Goal: Task Accomplishment & Management: Manage account settings

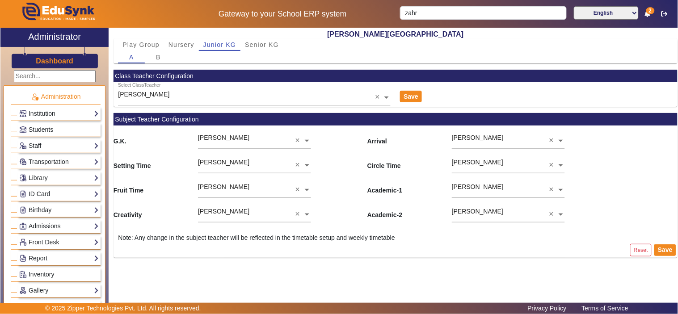
click at [61, 63] on h3 "Dashboard" at bounding box center [55, 61] width 38 height 8
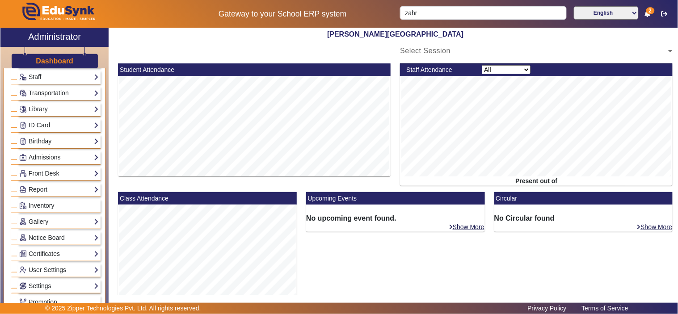
scroll to position [83, 0]
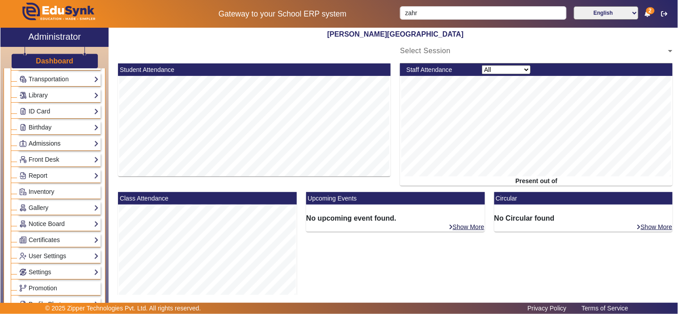
click at [36, 139] on link "Admissions" at bounding box center [59, 143] width 80 height 10
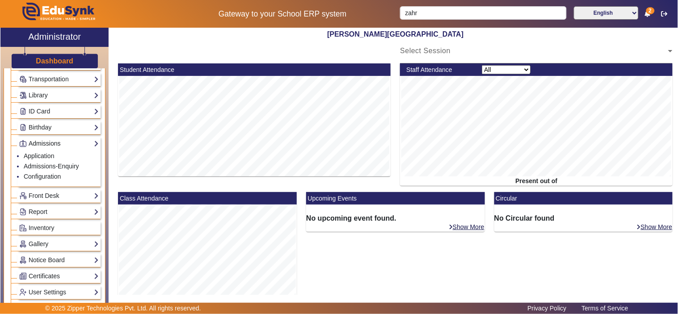
click at [36, 139] on link "Admissions" at bounding box center [59, 143] width 80 height 10
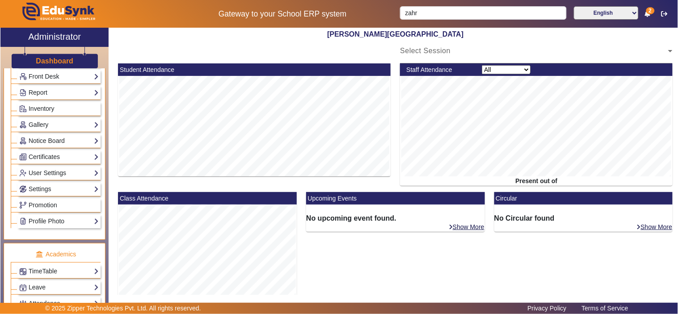
scroll to position [168, 0]
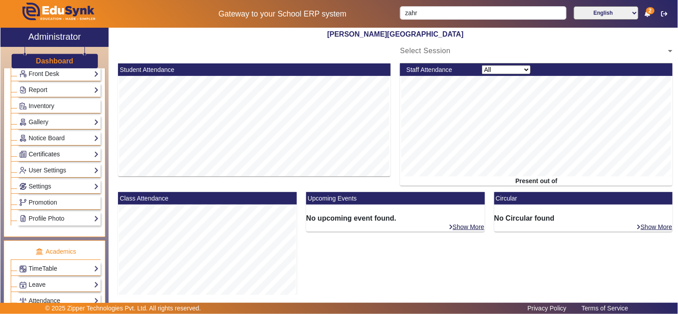
click at [62, 152] on link "Certificates" at bounding box center [59, 154] width 80 height 10
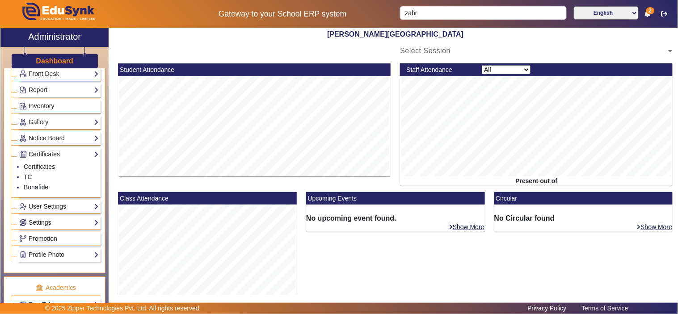
click at [62, 152] on link "Certificates" at bounding box center [59, 154] width 80 height 10
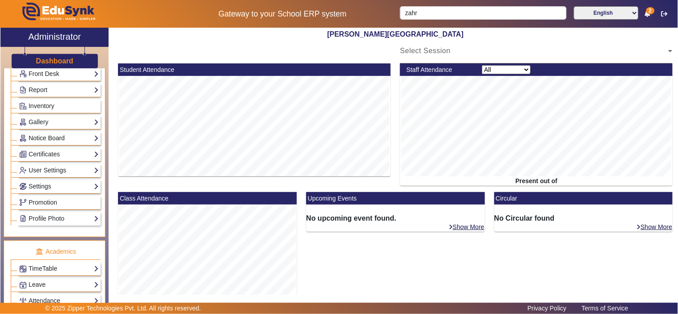
click at [71, 138] on link "Notice Board" at bounding box center [59, 138] width 80 height 10
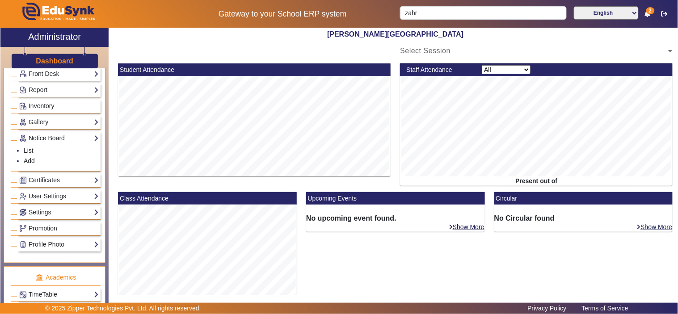
click at [71, 138] on link "Notice Board" at bounding box center [59, 138] width 80 height 10
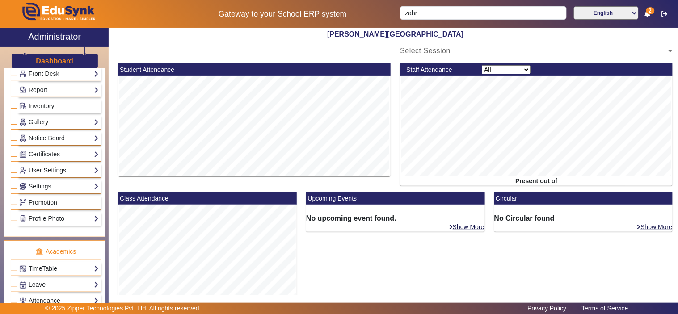
click at [74, 122] on link "Gallery" at bounding box center [59, 122] width 80 height 10
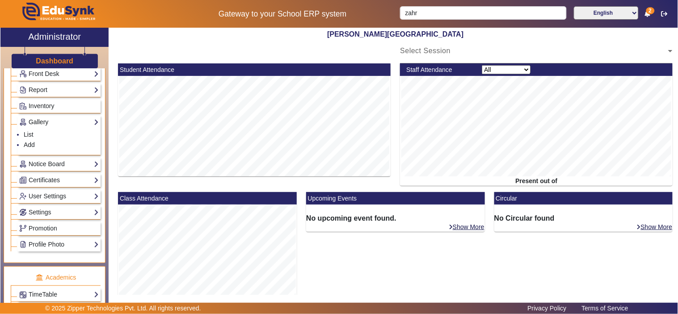
click at [74, 122] on link "Gallery" at bounding box center [59, 122] width 80 height 10
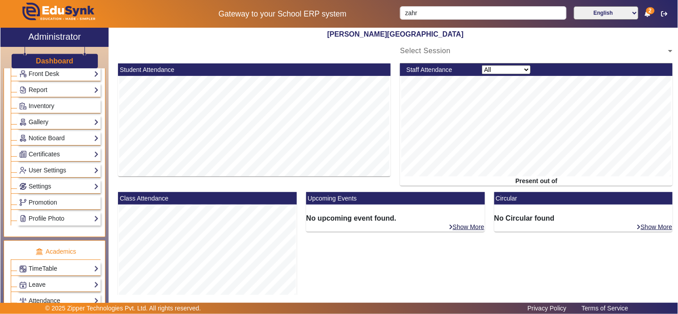
click at [74, 123] on link "Gallery" at bounding box center [59, 122] width 80 height 10
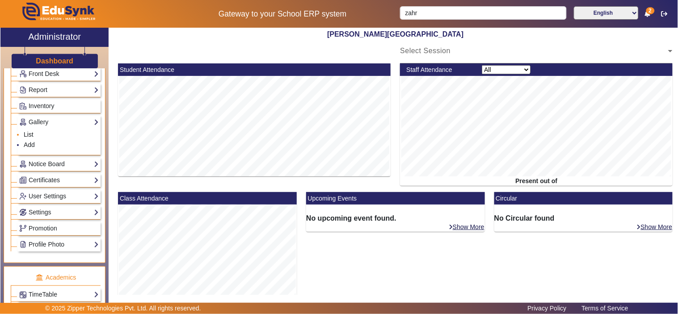
click at [30, 133] on link "List" at bounding box center [29, 134] width 10 height 7
click at [26, 134] on link "List" at bounding box center [29, 134] width 10 height 7
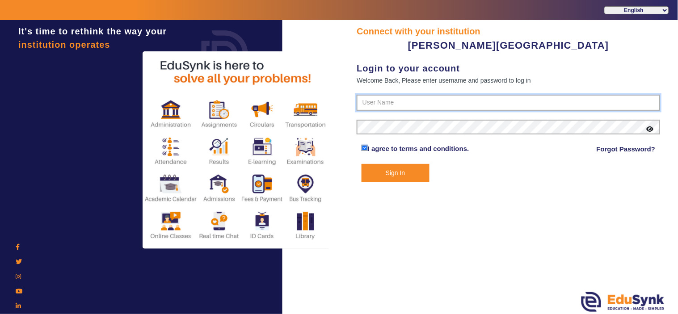
type input "9799013603"
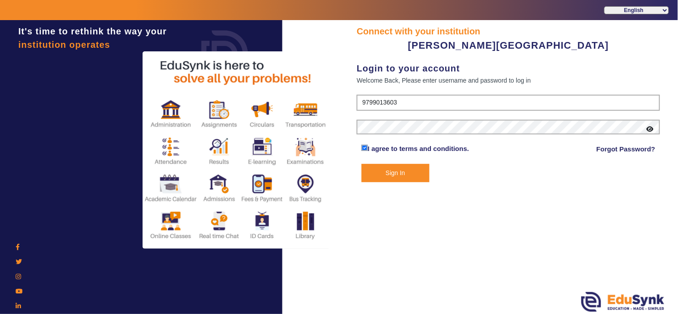
click at [398, 172] on button "Sign In" at bounding box center [395, 173] width 68 height 18
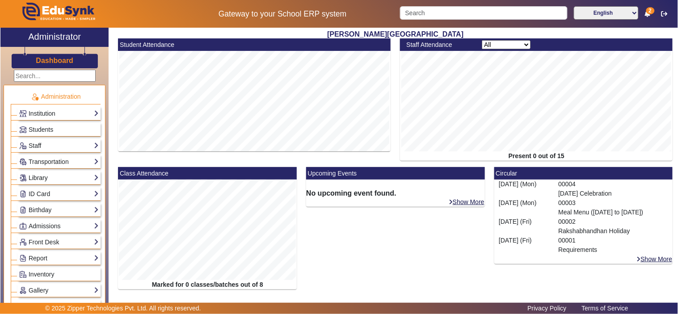
scroll to position [83, 0]
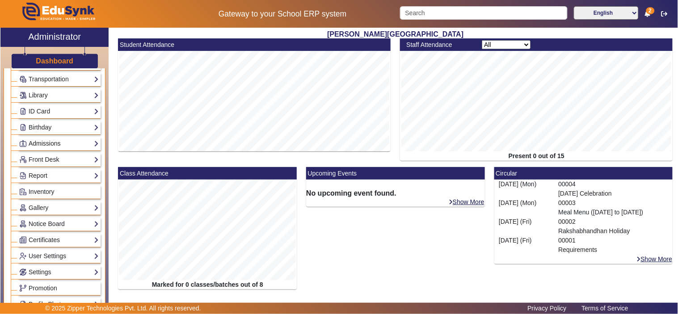
click at [52, 142] on link "Admissions" at bounding box center [59, 143] width 80 height 10
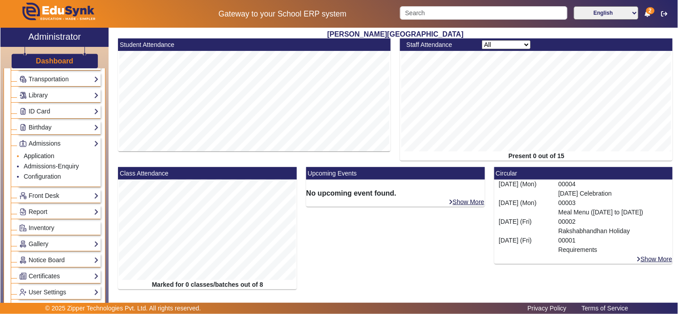
click at [43, 155] on link "Application" at bounding box center [39, 155] width 31 height 7
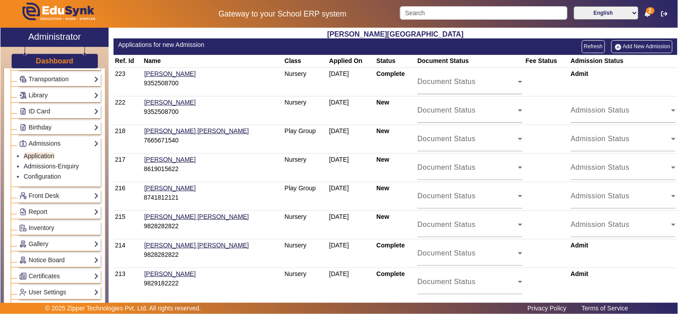
click at [628, 43] on link "Add New Admission" at bounding box center [642, 46] width 62 height 13
click at [666, 8] on button "button" at bounding box center [664, 13] width 17 height 15
click at [663, 11] on icon "button" at bounding box center [664, 14] width 6 height 6
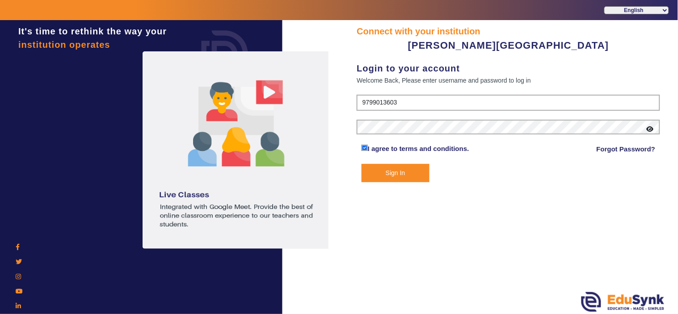
click at [392, 172] on button "Sign In" at bounding box center [395, 173] width 68 height 18
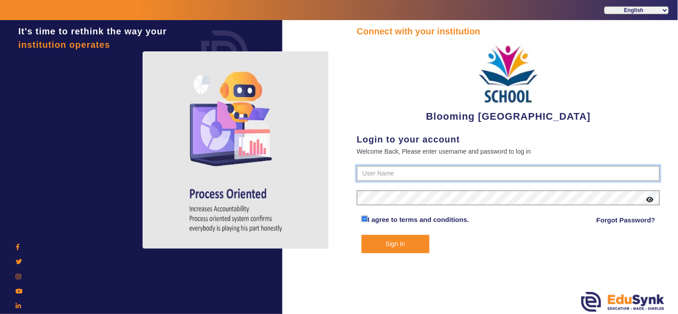
type input "4141419999"
click at [405, 241] on button "Sign In" at bounding box center [395, 244] width 68 height 18
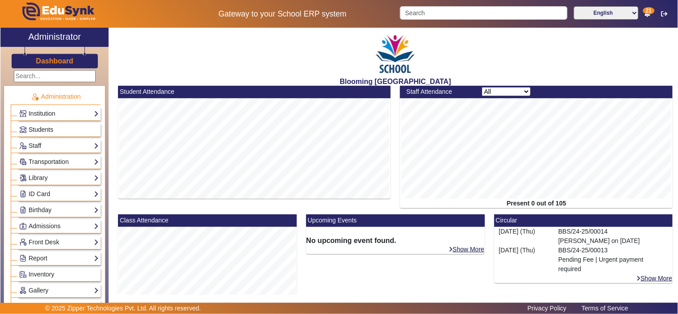
click at [53, 127] on span "Students" at bounding box center [41, 129] width 25 height 7
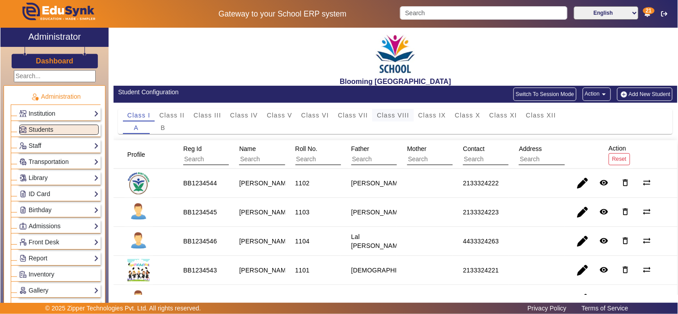
click at [402, 113] on span "Class VIII" at bounding box center [393, 115] width 32 height 6
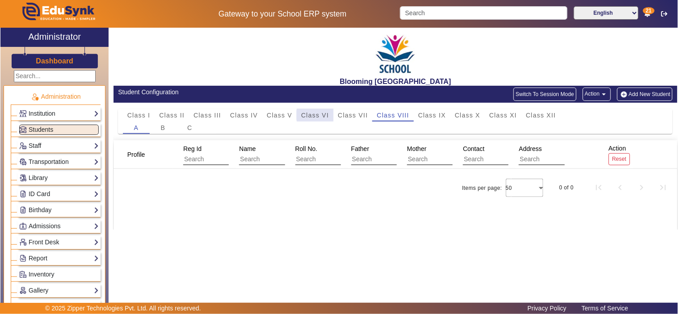
click at [315, 115] on span "Class VI" at bounding box center [315, 115] width 28 height 6
click at [265, 115] on div "Class V" at bounding box center [279, 115] width 34 height 13
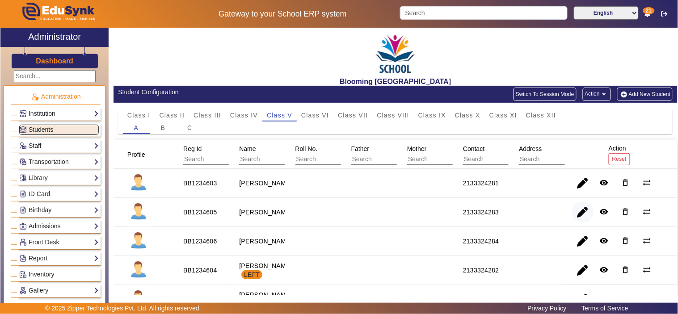
click at [577, 210] on span "button" at bounding box center [582, 211] width 21 height 21
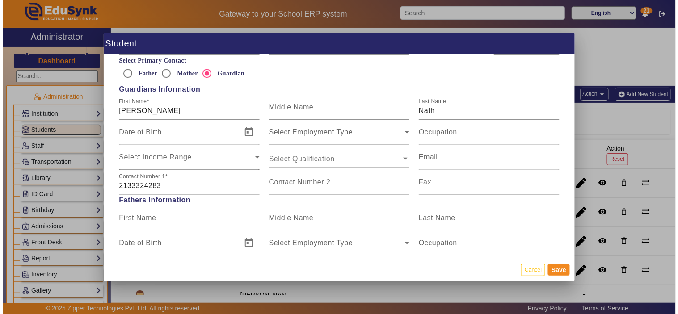
scroll to position [662, 0]
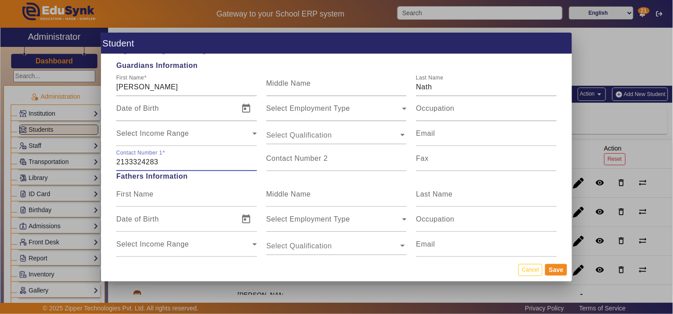
click at [149, 162] on input "2133324283" at bounding box center [186, 162] width 140 height 11
paste input "2"
type input "2133324223"
click at [562, 267] on button "Save" at bounding box center [556, 270] width 22 height 12
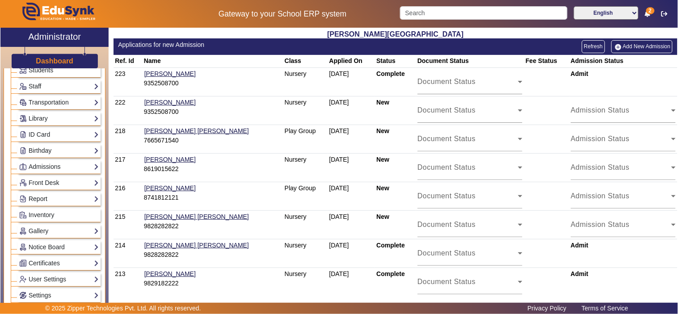
scroll to position [83, 0]
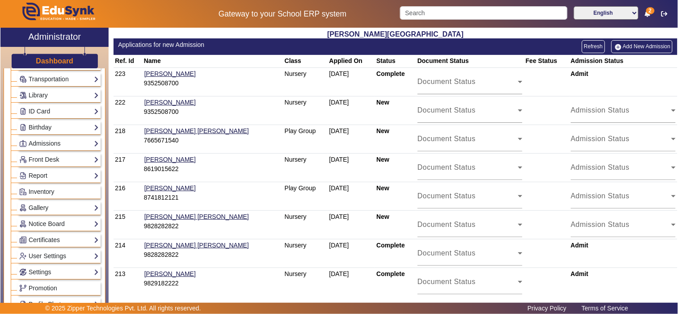
click at [30, 207] on link "Gallery" at bounding box center [59, 208] width 80 height 10
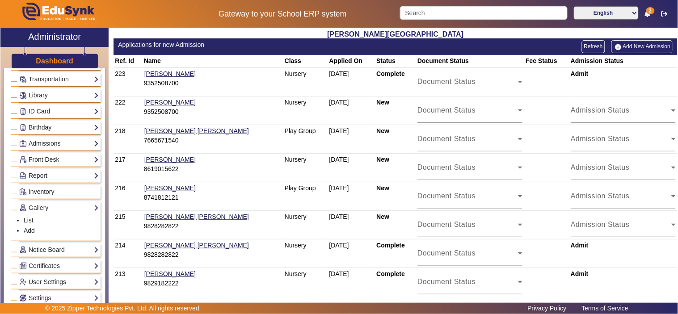
click at [23, 220] on ul "List Add" at bounding box center [59, 226] width 80 height 26
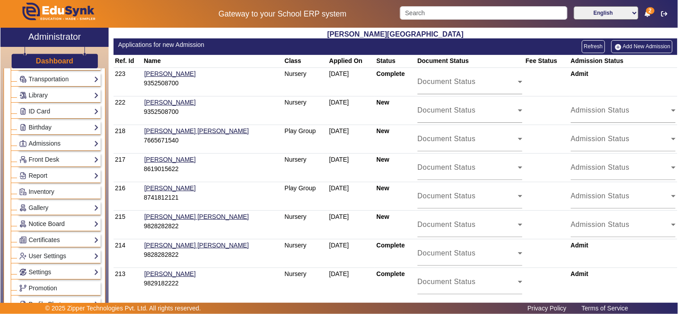
click at [29, 220] on link "Notice Board" at bounding box center [59, 224] width 80 height 10
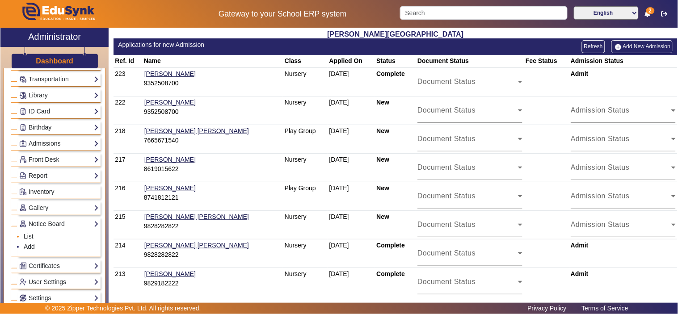
click at [30, 235] on link "List" at bounding box center [29, 236] width 10 height 7
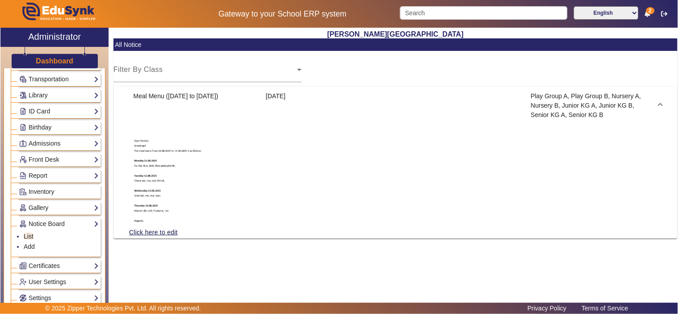
click at [47, 208] on link "Gallery" at bounding box center [59, 208] width 80 height 10
click at [29, 221] on link "List" at bounding box center [29, 220] width 10 height 7
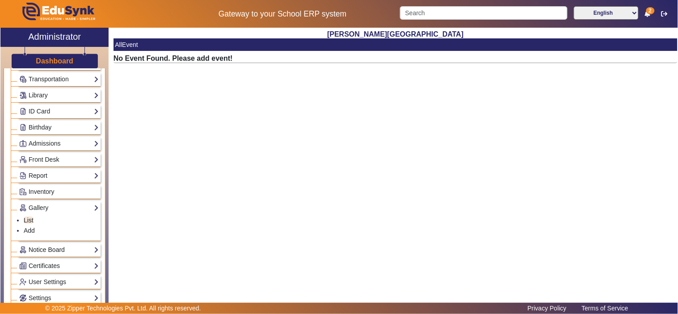
click at [39, 248] on link "Notice Board" at bounding box center [59, 250] width 80 height 10
click at [31, 237] on link "List" at bounding box center [29, 236] width 10 height 7
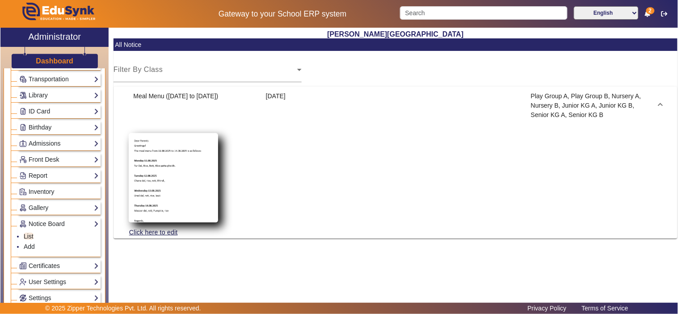
click at [164, 152] on img at bounding box center [173, 177] width 89 height 89
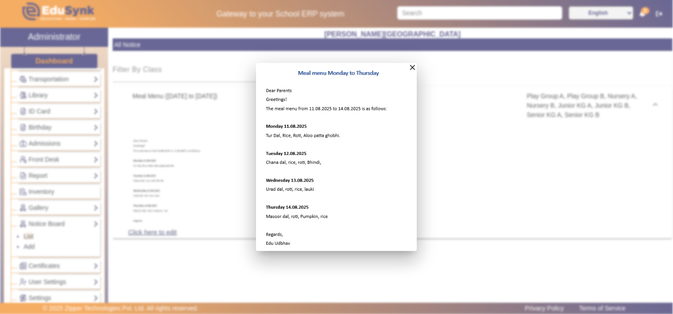
click at [287, 280] on div at bounding box center [336, 157] width 673 height 314
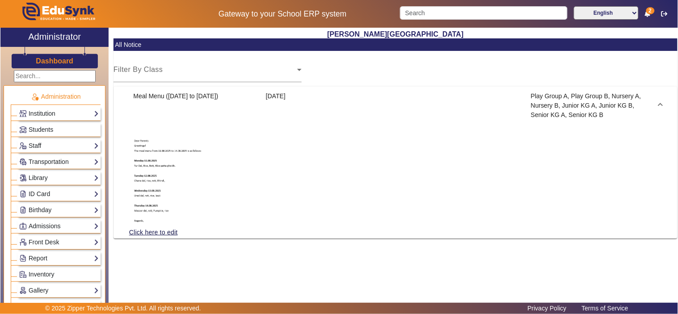
click at [51, 59] on h3 "Dashboard" at bounding box center [55, 61] width 38 height 8
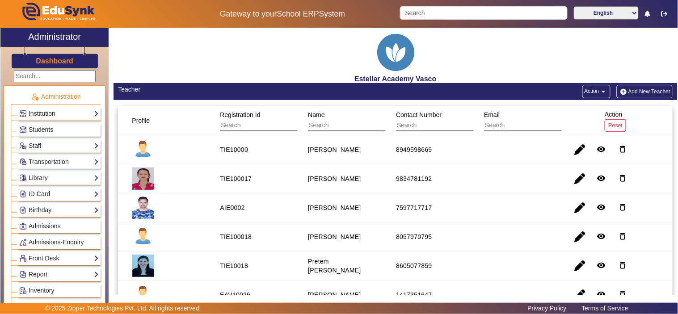
scroll to position [83, 0]
